Goal: Entertainment & Leisure: Browse casually

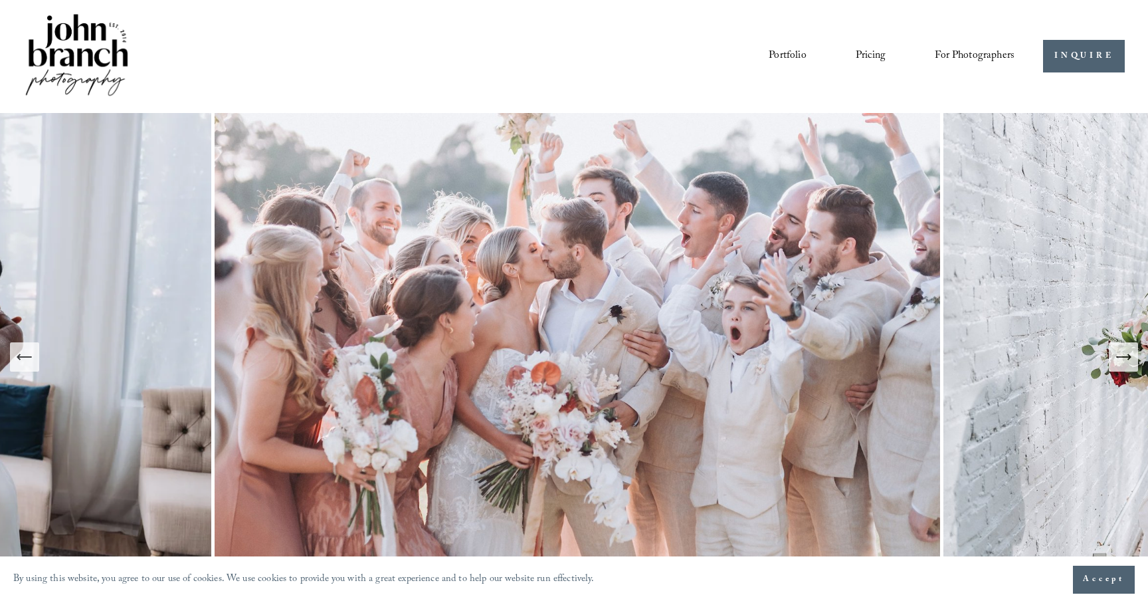
click at [1125, 360] on icon "Next Slide" at bounding box center [1123, 357] width 19 height 19
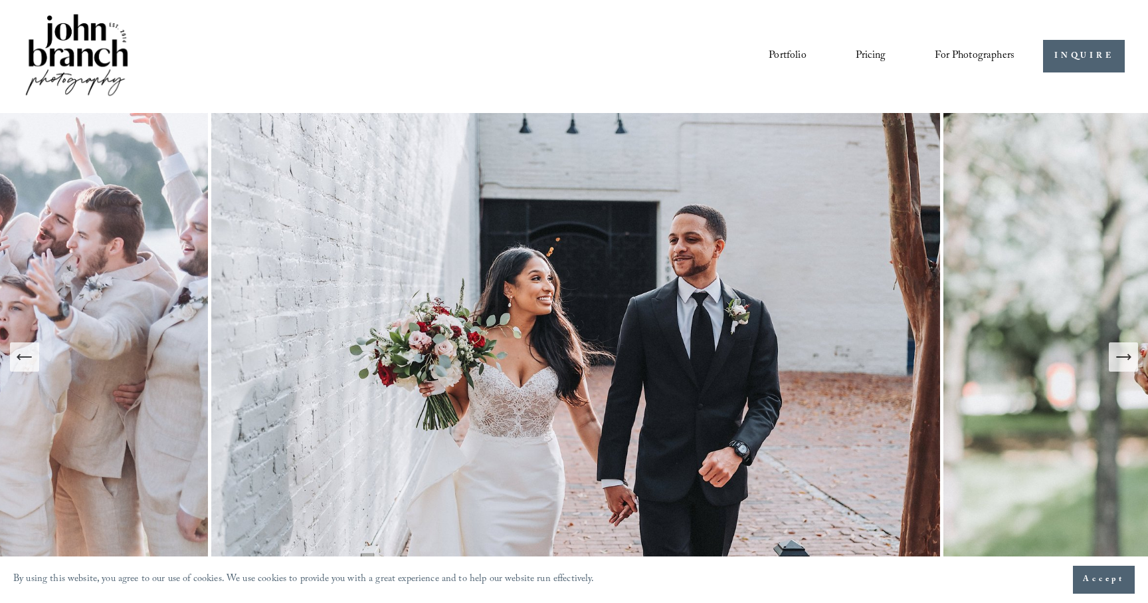
click at [1125, 360] on icon "Next Slide" at bounding box center [1123, 357] width 19 height 19
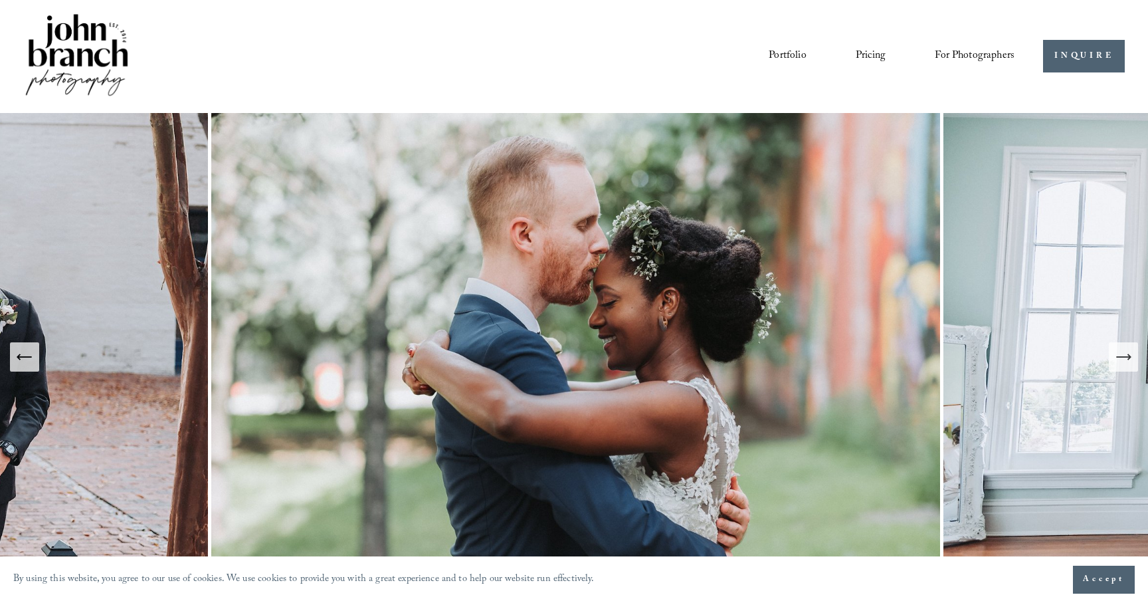
click at [1125, 360] on icon "Next Slide" at bounding box center [1123, 357] width 19 height 19
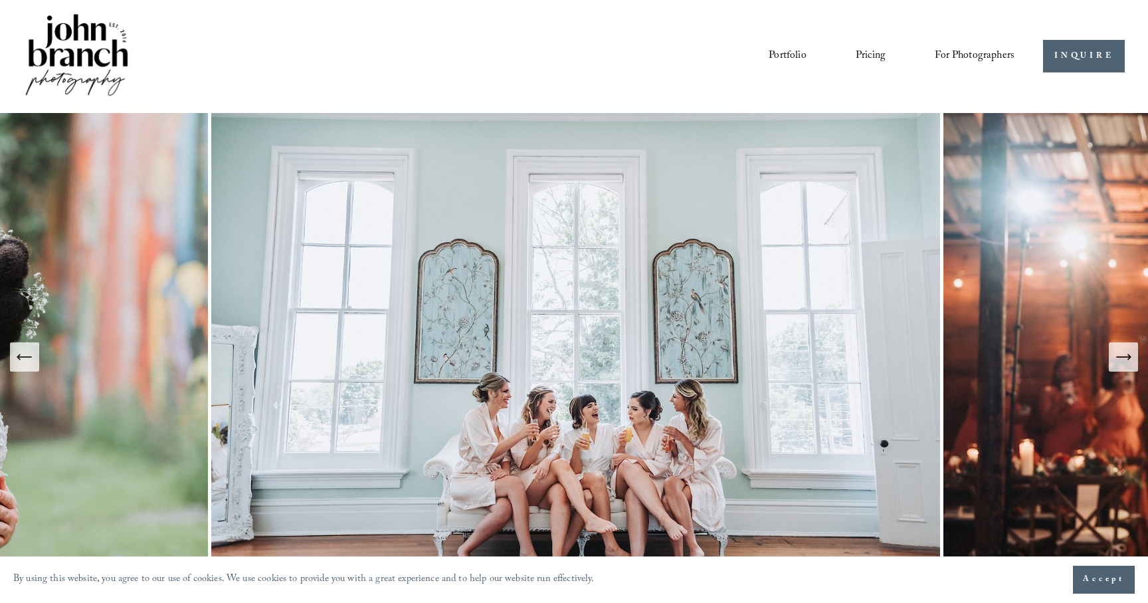
click at [1125, 360] on icon "Next Slide" at bounding box center [1123, 357] width 19 height 19
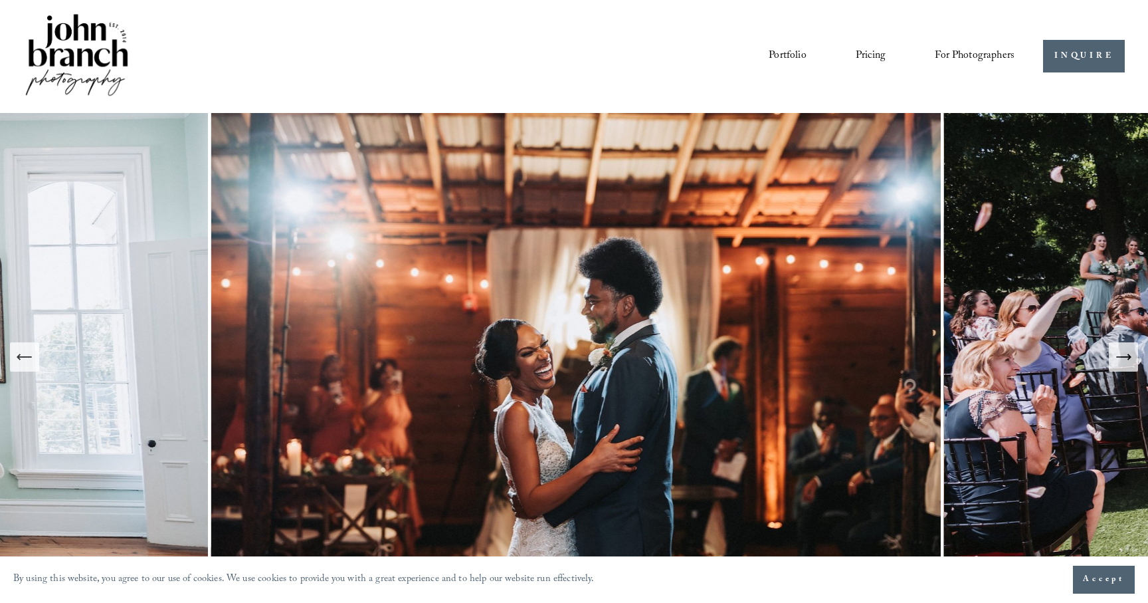
click at [1125, 360] on icon "Next Slide" at bounding box center [1123, 357] width 19 height 19
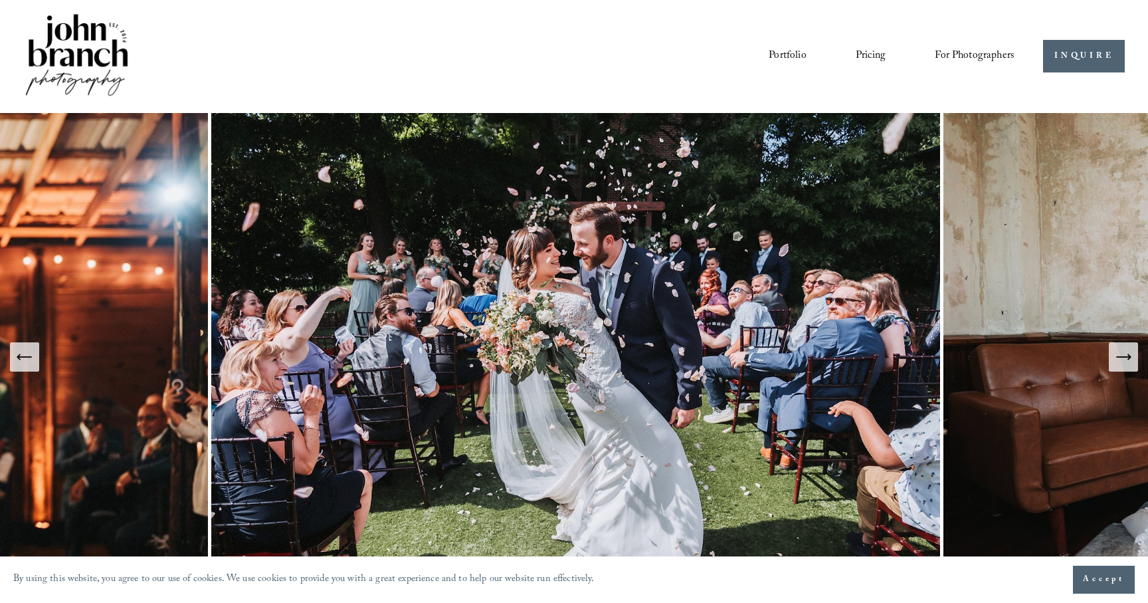
click at [1125, 360] on icon "Next Slide" at bounding box center [1123, 357] width 19 height 19
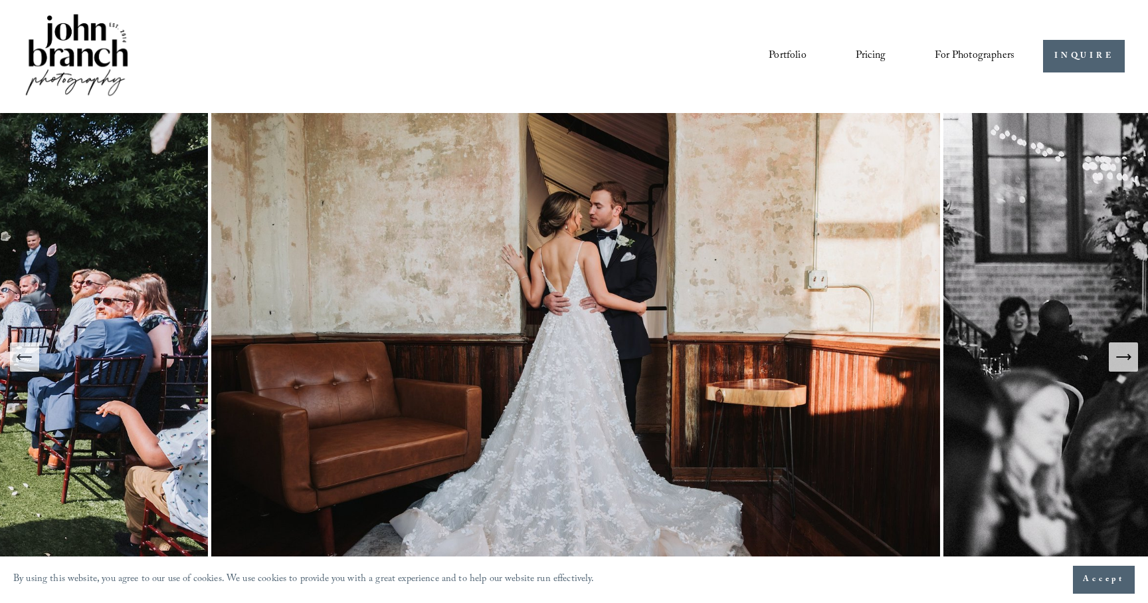
click at [1125, 360] on icon "Next Slide" at bounding box center [1123, 357] width 19 height 19
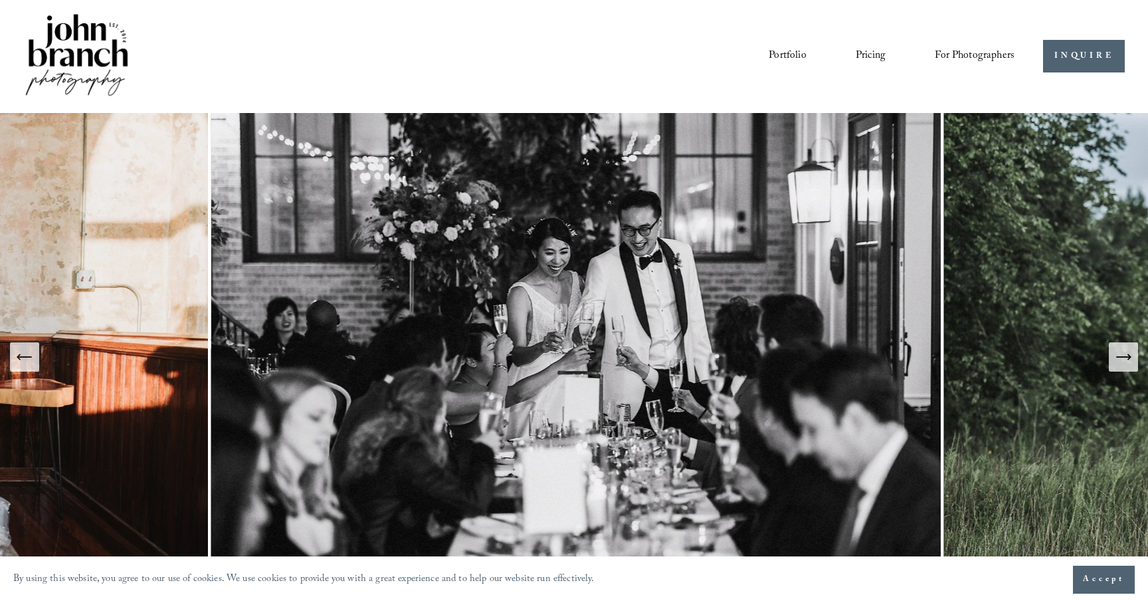
click at [1126, 360] on icon "Next Slide" at bounding box center [1123, 357] width 19 height 19
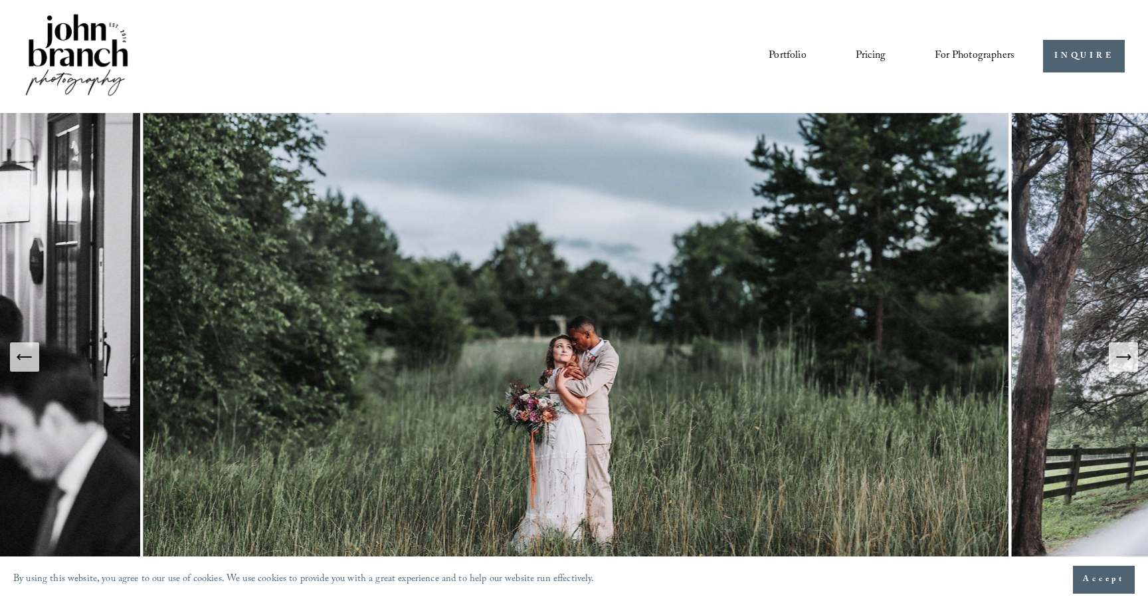
click at [1126, 360] on icon "Next Slide" at bounding box center [1123, 357] width 19 height 19
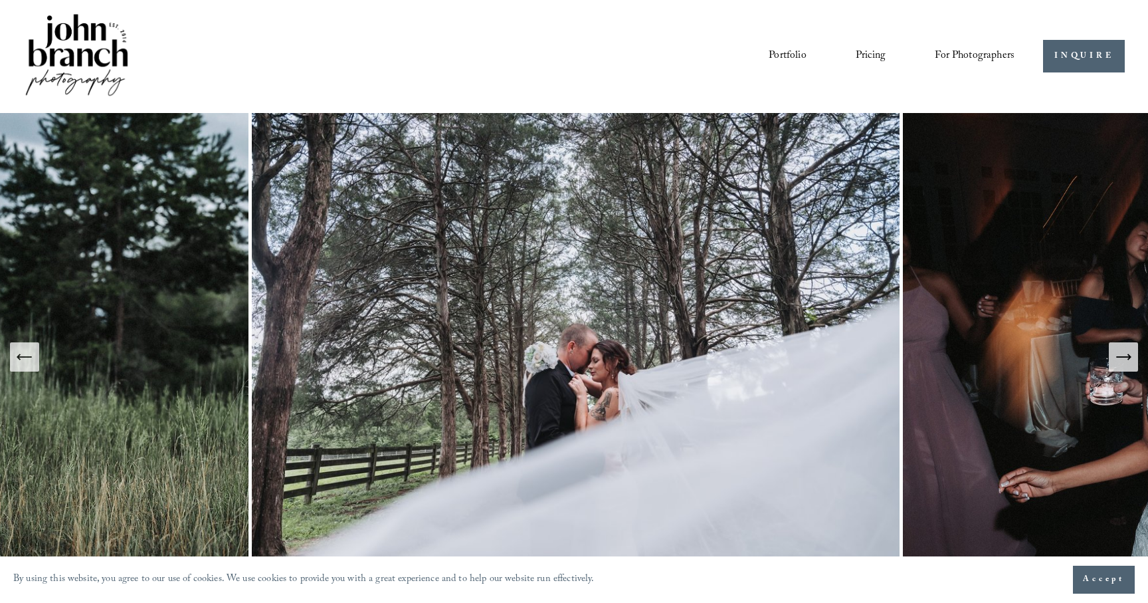
click at [1126, 360] on icon "Next Slide" at bounding box center [1123, 357] width 19 height 19
